Goal: Find specific page/section: Find specific page/section

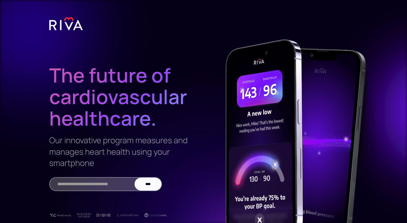
click at [62, 23] on img at bounding box center [66, 24] width 34 height 14
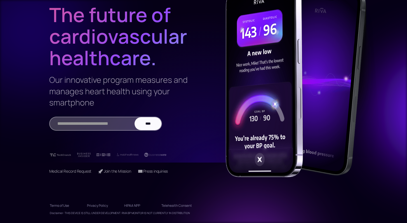
scroll to position [64, 0]
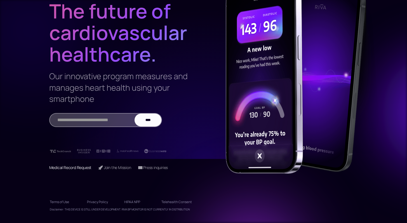
click at [82, 168] on link "Medical Record Request" at bounding box center [70, 167] width 43 height 5
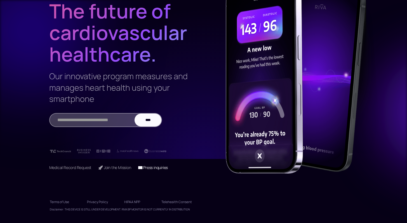
click at [163, 169] on link "📧 Press inquiries" at bounding box center [153, 167] width 30 height 5
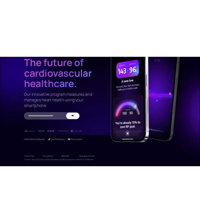
scroll to position [61, 0]
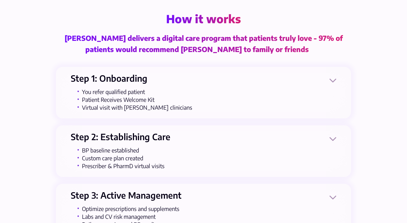
scroll to position [674, 0]
